Goal: Transaction & Acquisition: Purchase product/service

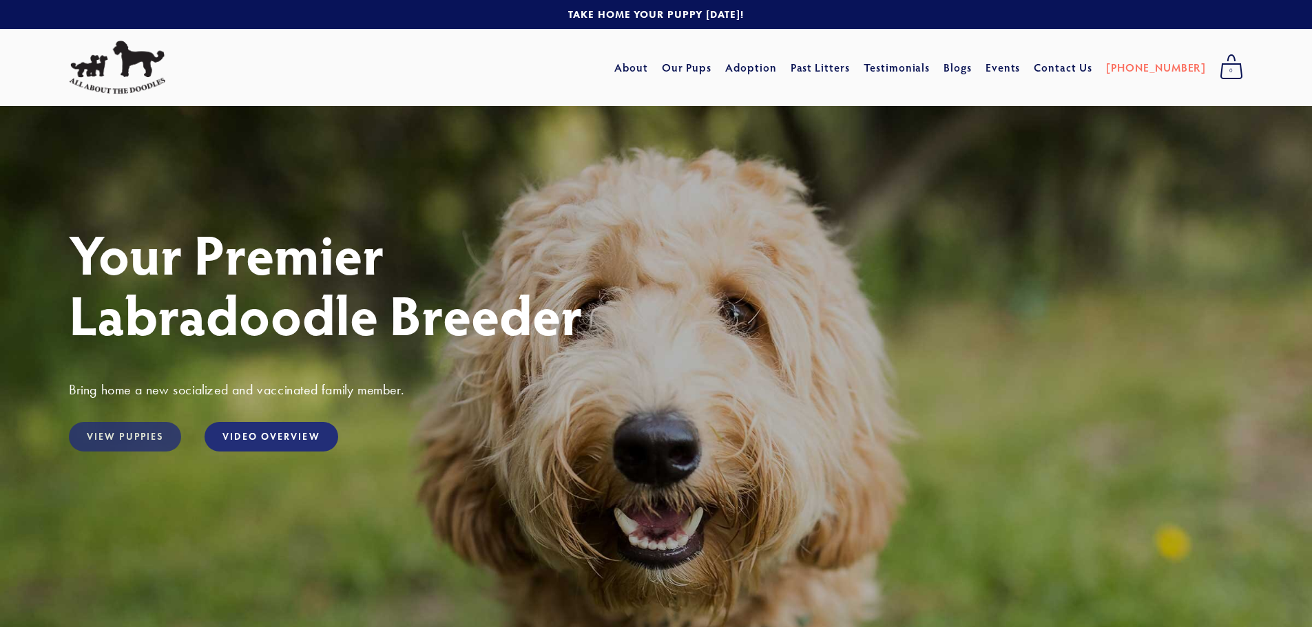
click at [129, 428] on link "View Puppies" at bounding box center [125, 437] width 112 height 30
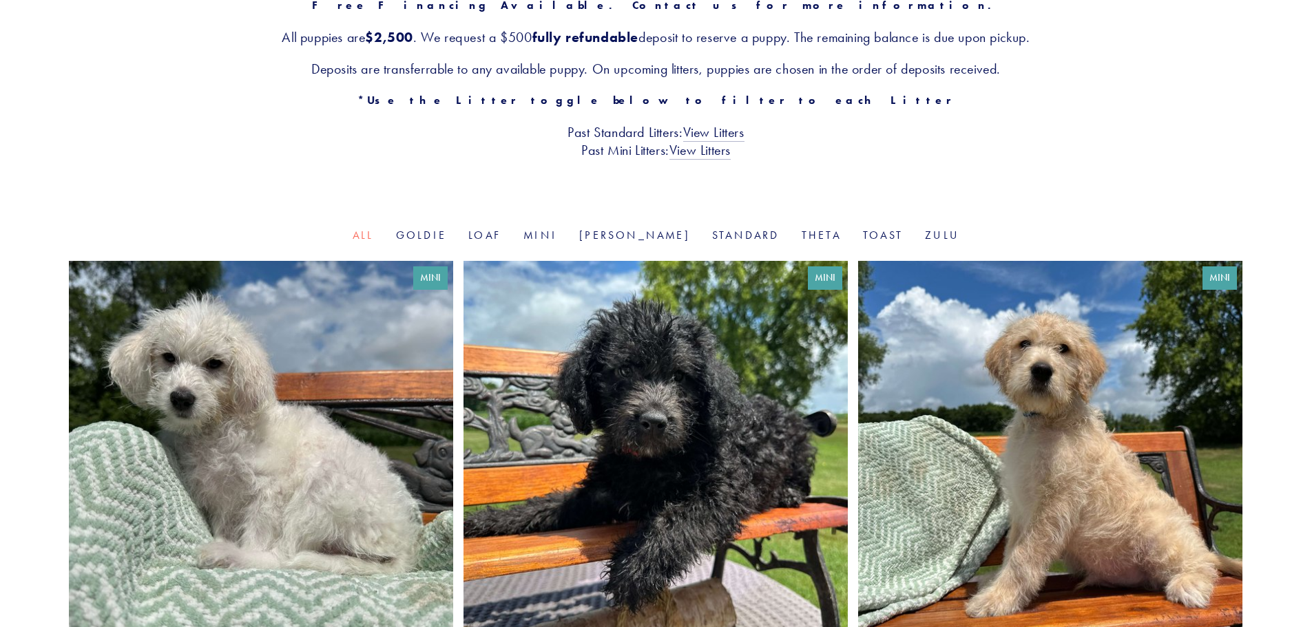
scroll to position [69, 0]
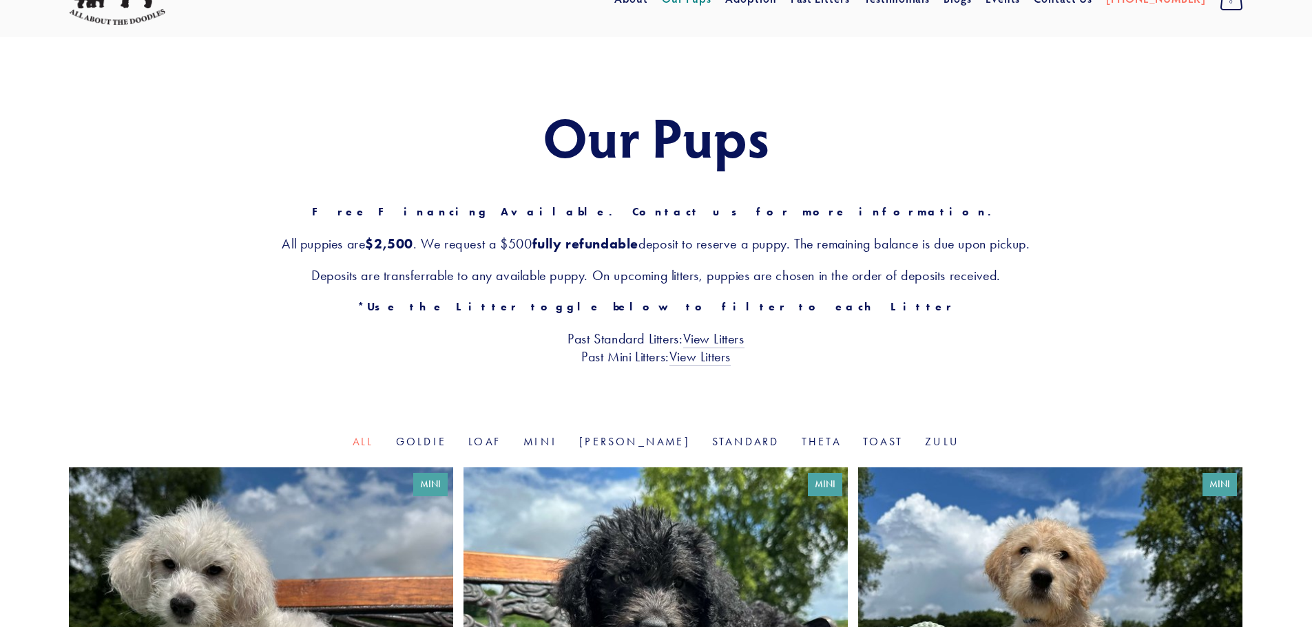
click at [446, 448] on li "Goldie" at bounding box center [421, 443] width 50 height 16
click at [446, 437] on link "Goldie" at bounding box center [421, 441] width 50 height 13
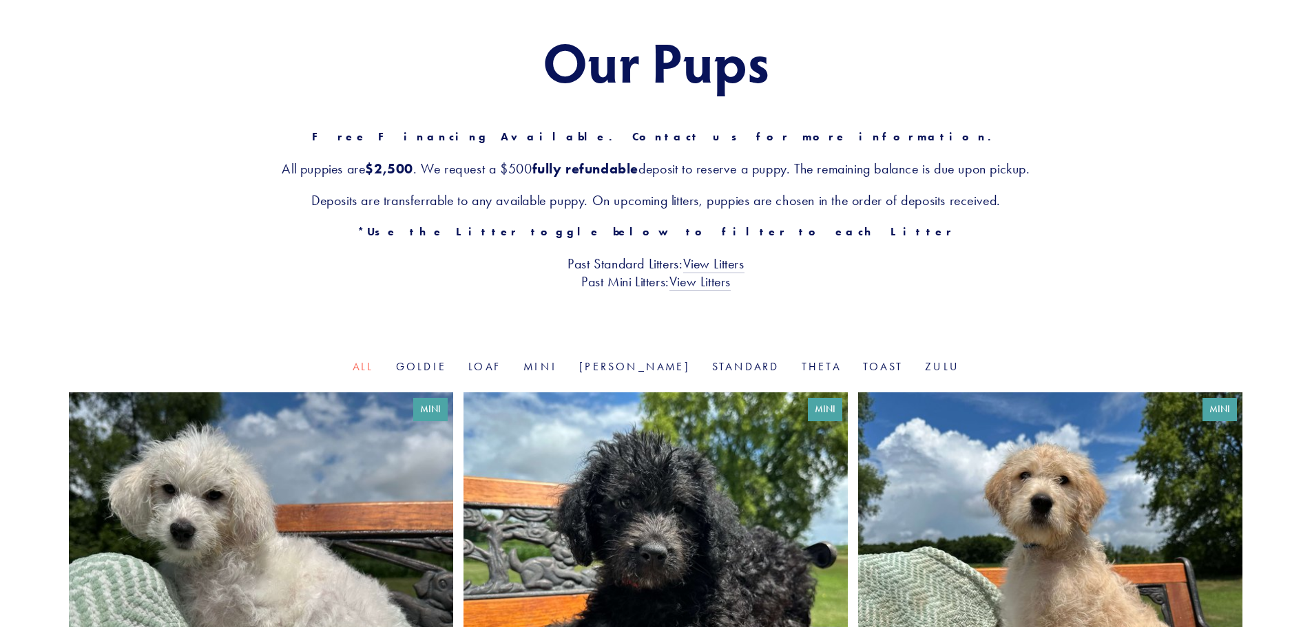
scroll to position [275, 0]
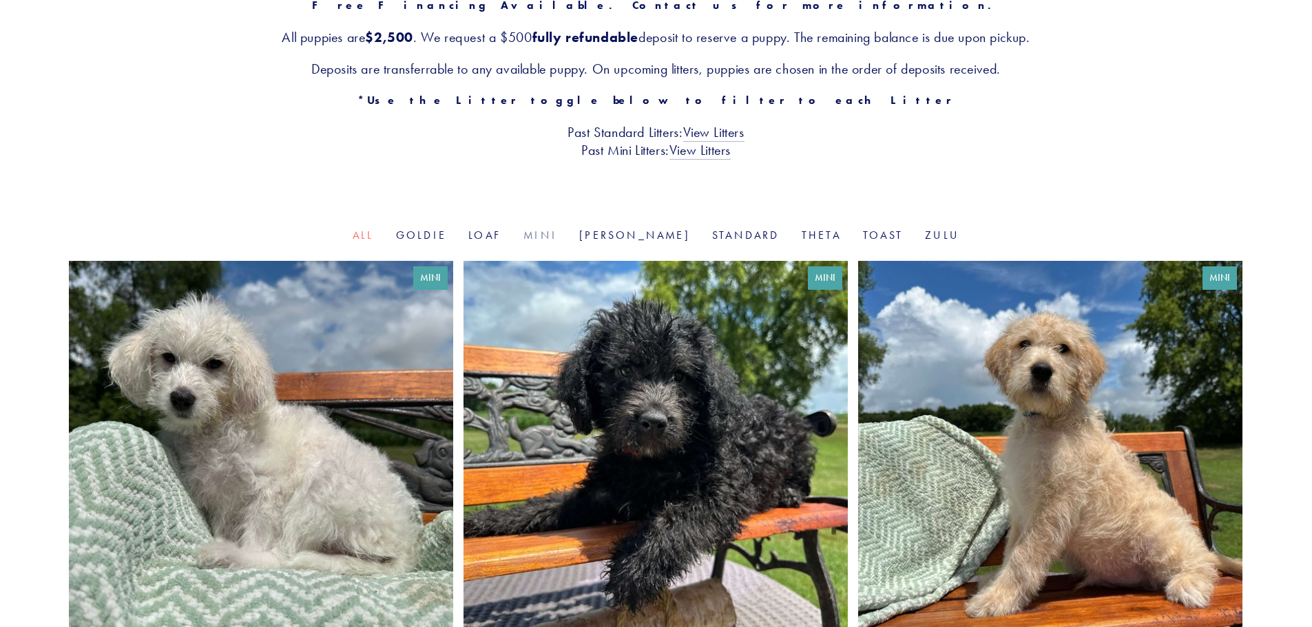
click at [557, 238] on link "Mini" at bounding box center [540, 235] width 34 height 13
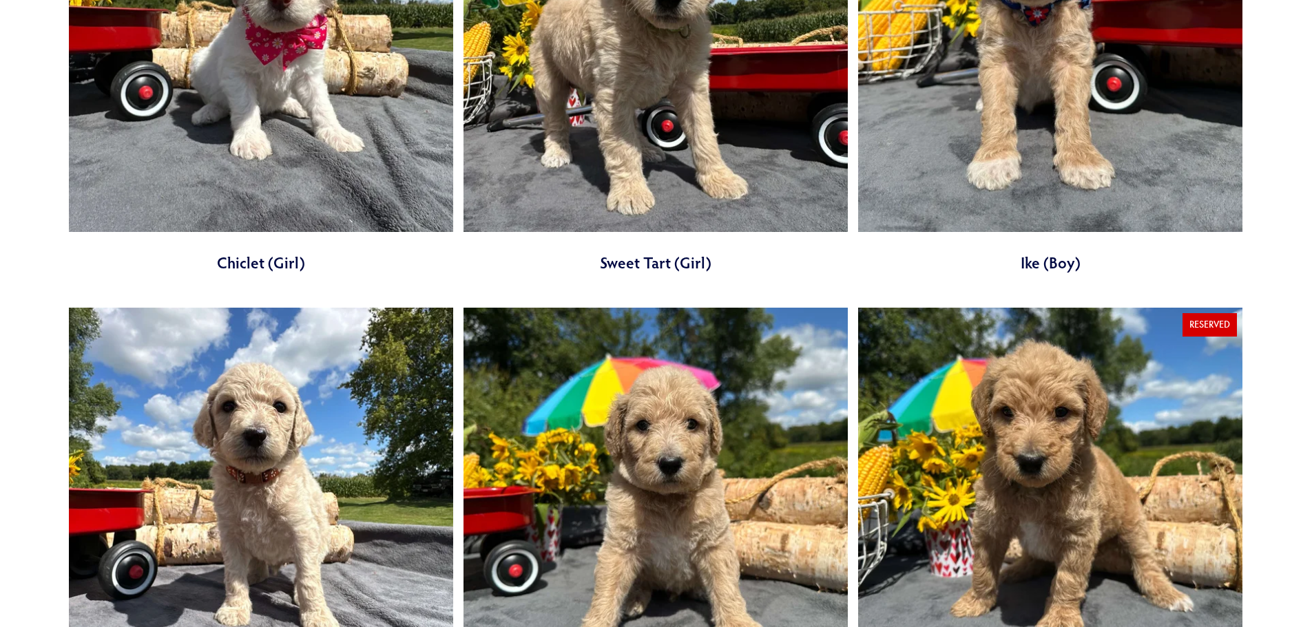
scroll to position [826, 0]
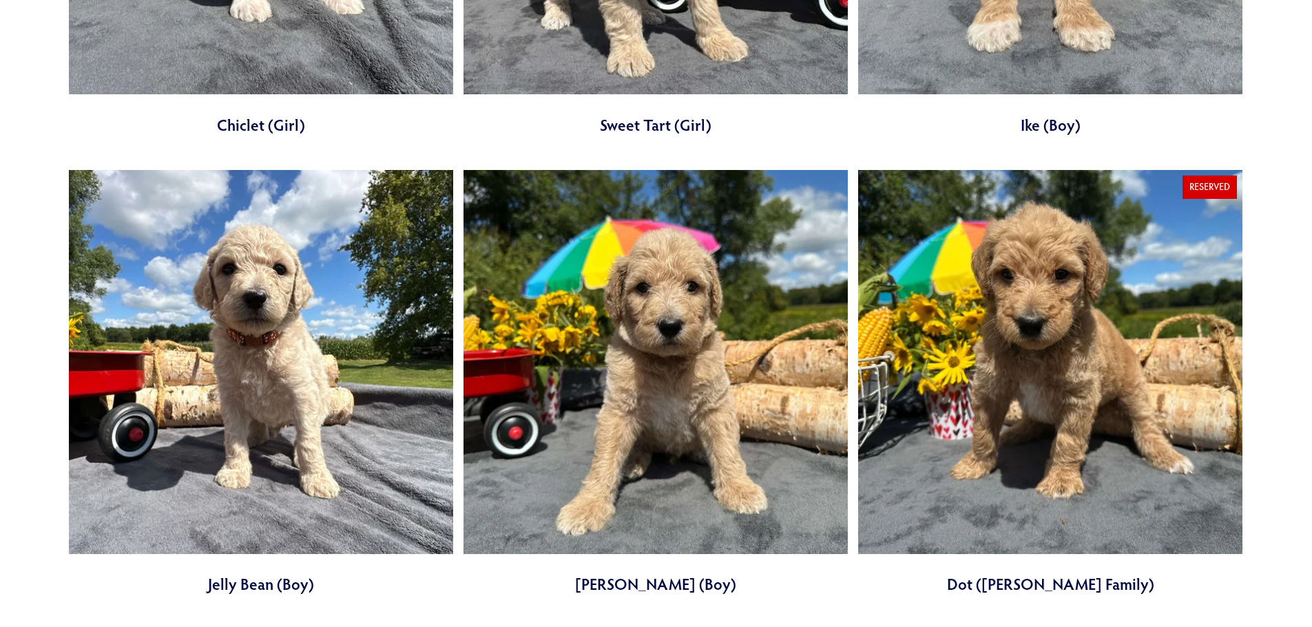
click at [595, 392] on link at bounding box center [655, 383] width 384 height 426
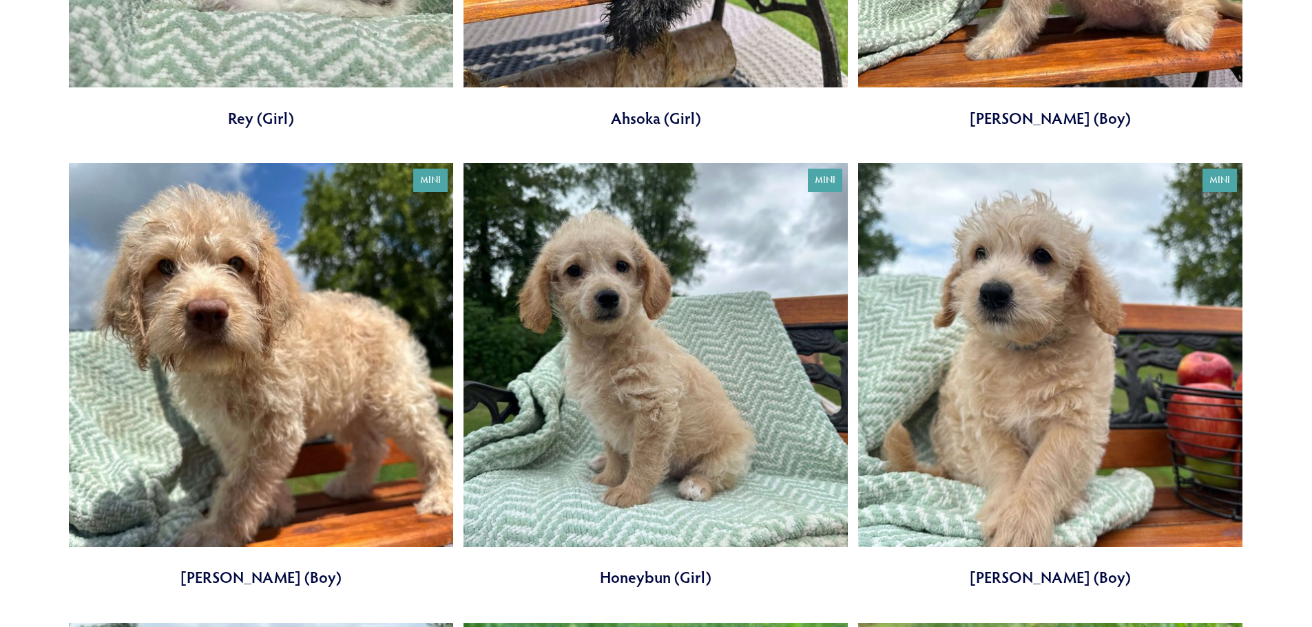
scroll to position [895, 0]
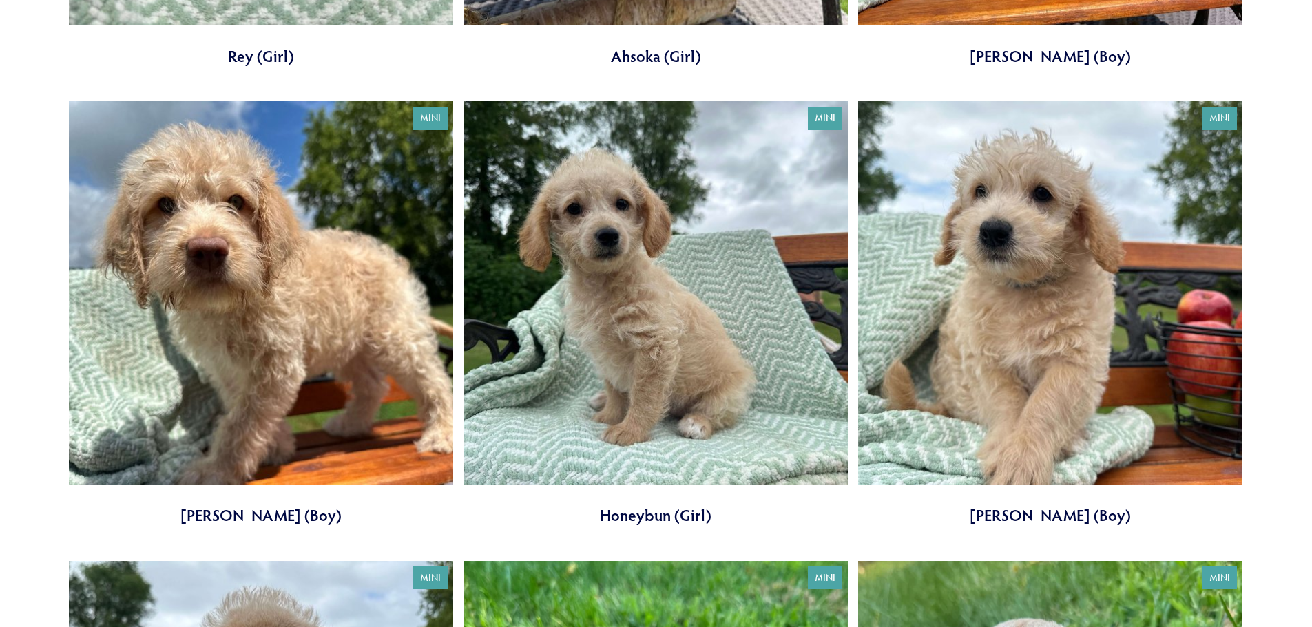
click at [1165, 265] on link at bounding box center [1050, 314] width 384 height 426
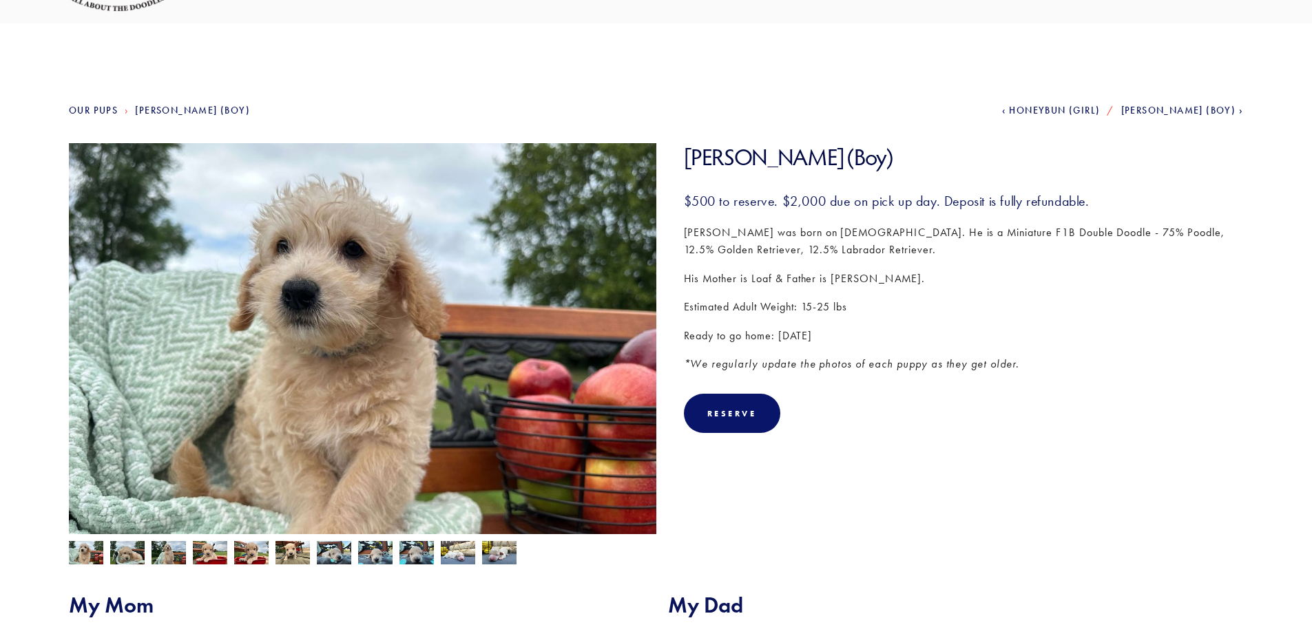
scroll to position [69, 0]
